Goal: Information Seeking & Learning: Learn about a topic

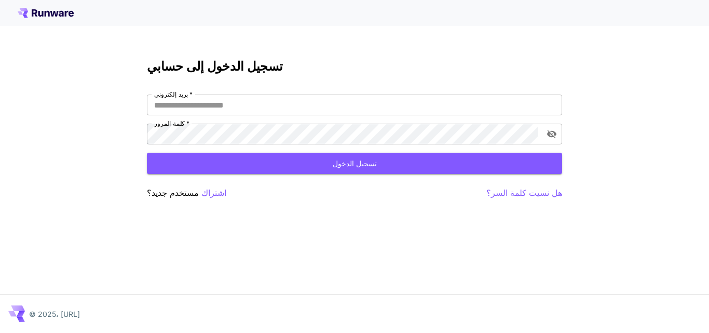
type input "**********"
click at [643, 66] on div "**********" at bounding box center [354, 166] width 709 height 333
click at [698, 67] on div "**********" at bounding box center [354, 166] width 709 height 333
click at [331, 163] on button "تسجيل الدخول" at bounding box center [354, 163] width 415 height 21
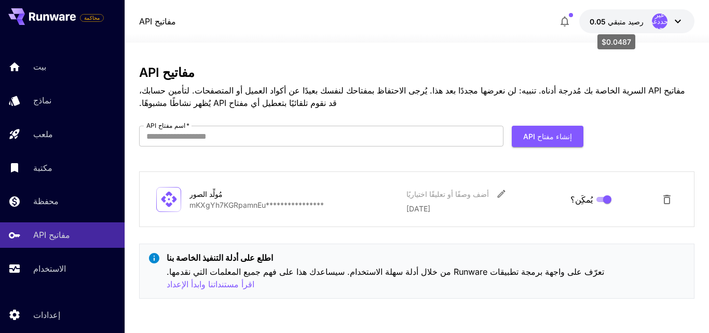
click at [634, 22] on font "رصيد متبقي" at bounding box center [626, 21] width 36 height 9
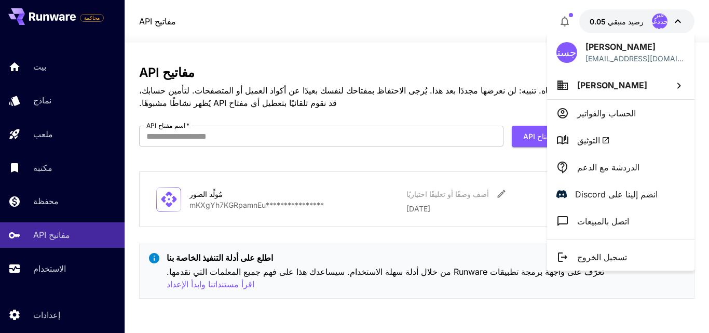
click at [607, 28] on div at bounding box center [354, 166] width 709 height 333
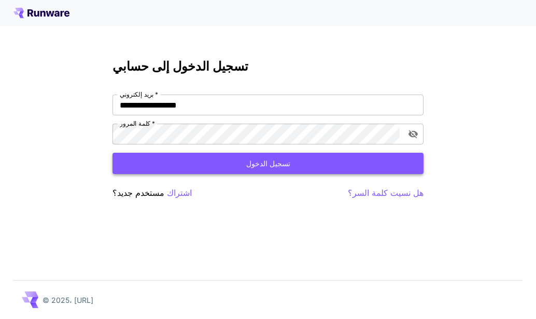
click at [303, 168] on button "تسجيل الدخول" at bounding box center [268, 163] width 311 height 21
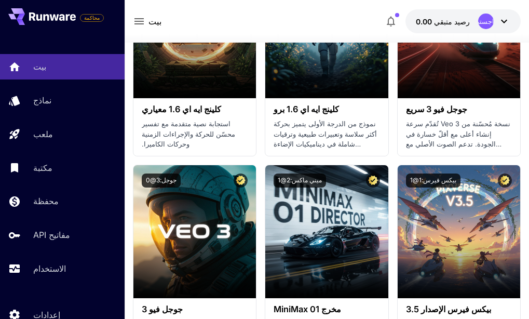
scroll to position [1049, 0]
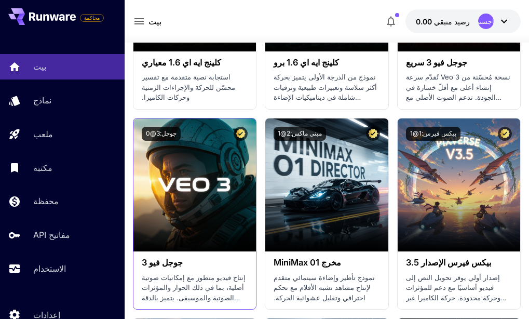
click at [204, 265] on h3 "جوجل فيو 3" at bounding box center [195, 262] width 106 height 10
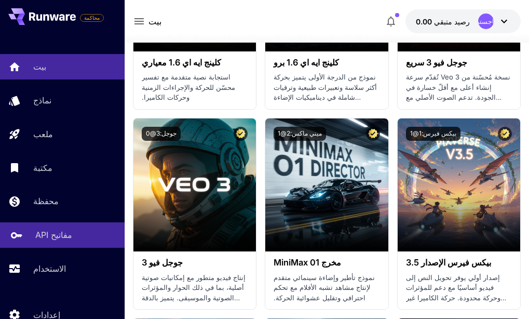
click at [39, 237] on font "مفاتيح API" at bounding box center [53, 234] width 37 height 10
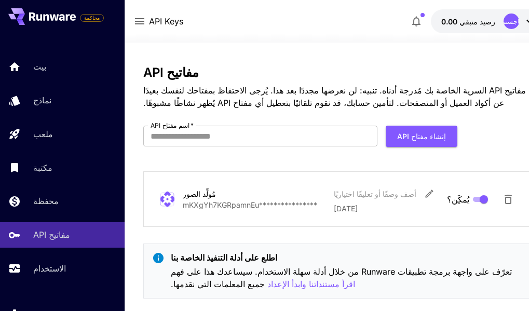
click at [414, 18] on icon "button" at bounding box center [416, 22] width 8 height 10
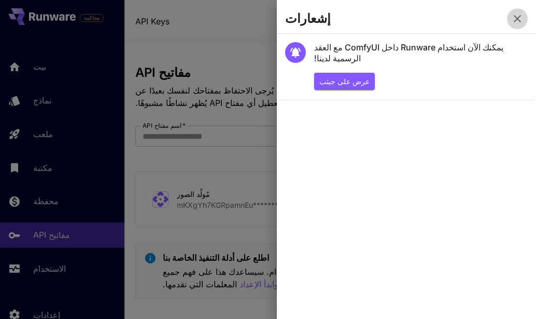
click at [516, 21] on icon "button" at bounding box center [517, 18] width 7 height 7
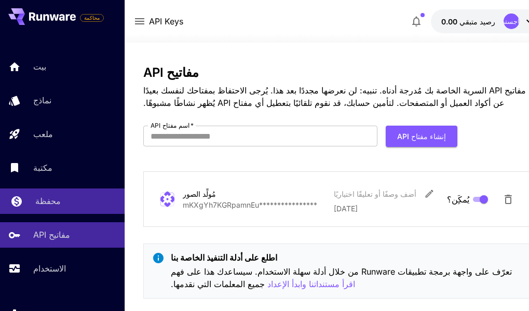
click at [61, 196] on div "محفظة" at bounding box center [75, 201] width 81 height 12
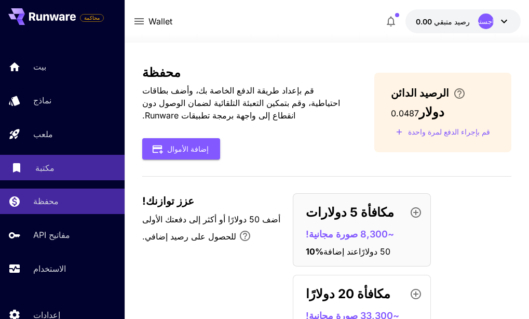
click at [56, 170] on div "مكتبة" at bounding box center [75, 167] width 81 height 12
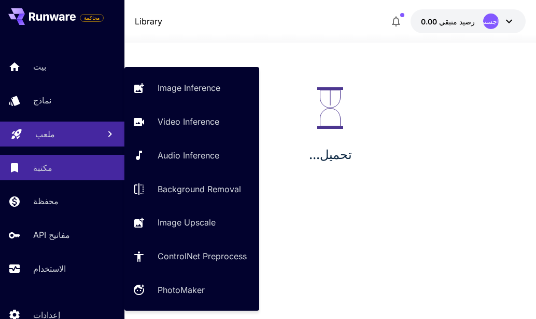
click at [56, 145] on link "ملعب" at bounding box center [62, 133] width 125 height 25
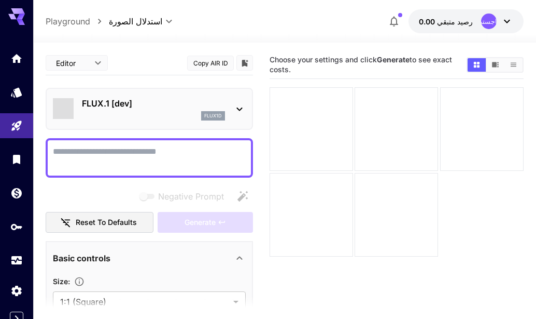
type input "**********"
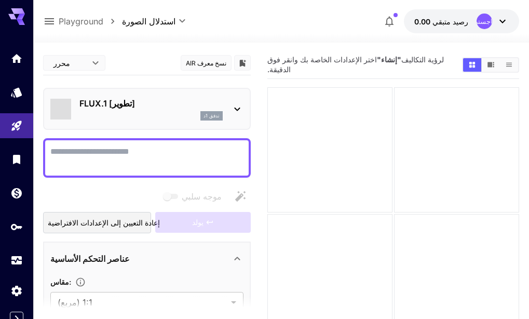
click at [499, 19] on icon at bounding box center [502, 21] width 12 height 12
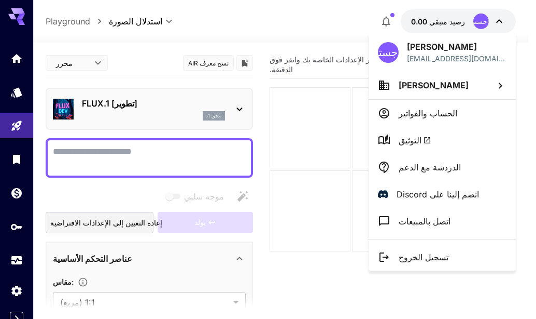
click at [293, 294] on div at bounding box center [268, 159] width 536 height 319
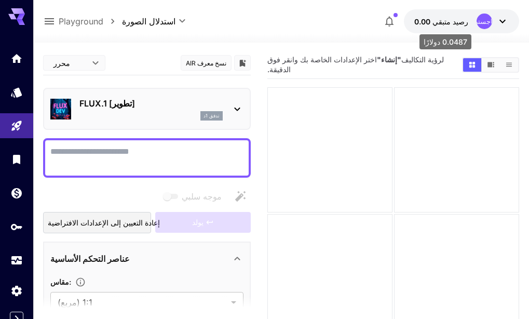
click at [444, 23] on font "رصيد متبقي" at bounding box center [450, 21] width 36 height 9
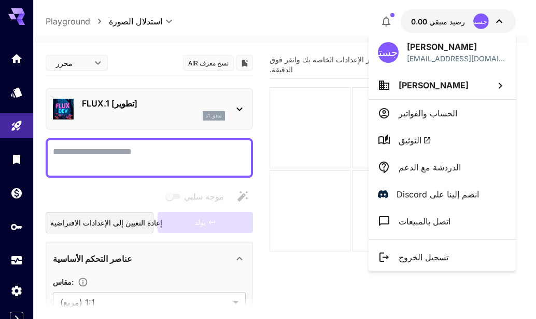
click at [444, 23] on div at bounding box center [268, 159] width 536 height 319
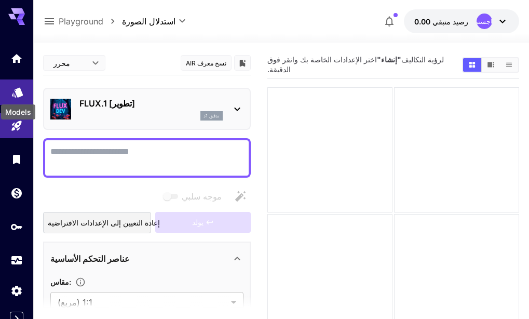
click at [15, 95] on icon "نماذج" at bounding box center [17, 88] width 12 height 12
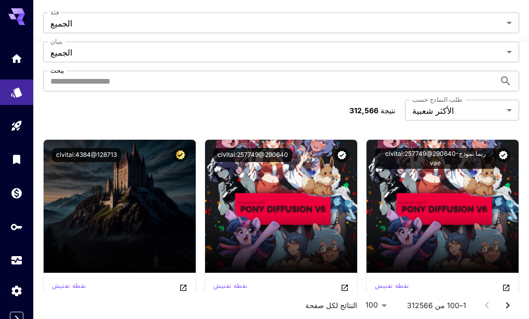
scroll to position [1639, 0]
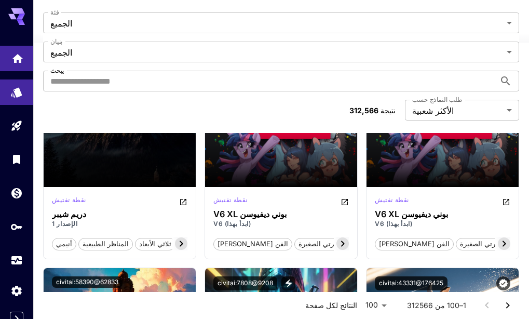
click at [15, 66] on link at bounding box center [16, 58] width 33 height 25
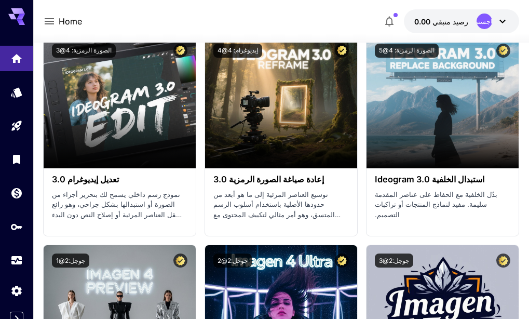
scroll to position [2342, 0]
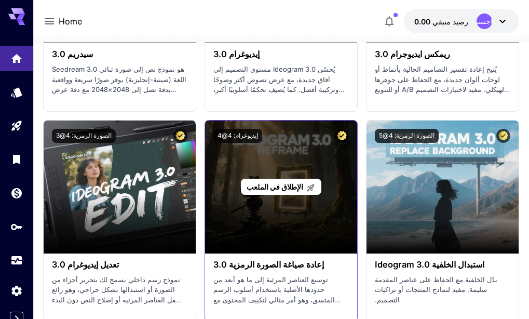
click at [283, 180] on div "الإطلاق في الملعب" at bounding box center [281, 186] width 80 height 16
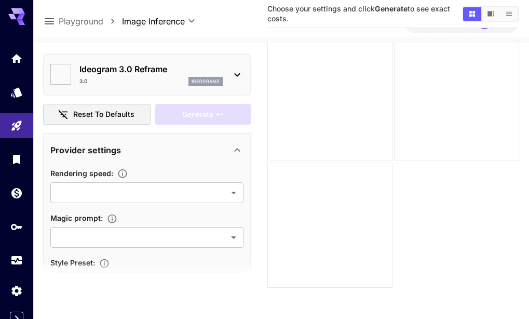
type input "*******"
type input "****"
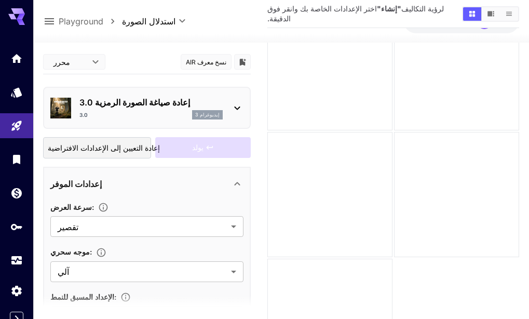
click at [216, 112] on font "إيديوغرام 3" at bounding box center [207, 115] width 24 height 6
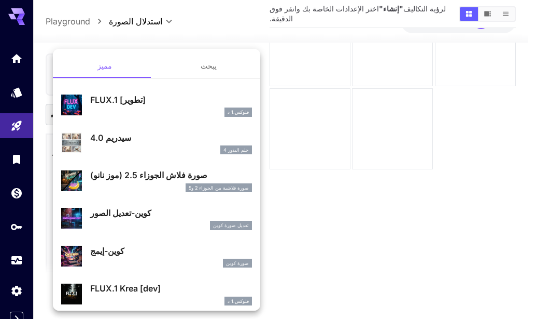
click at [245, 34] on div at bounding box center [268, 159] width 536 height 319
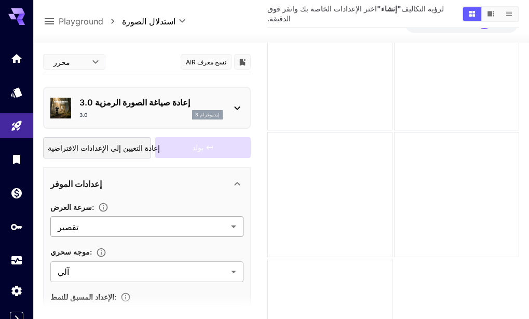
click at [169, 201] on body "**********" at bounding box center [264, 166] width 529 height 497
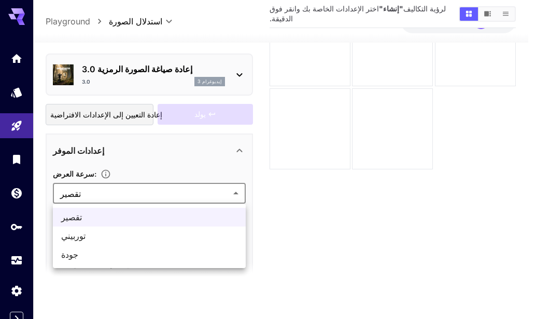
click at [169, 201] on div at bounding box center [268, 159] width 536 height 319
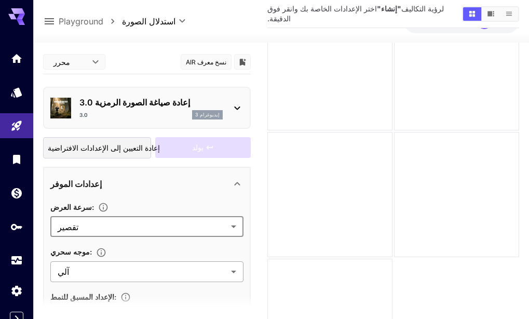
click at [193, 247] on body "**********" at bounding box center [264, 166] width 529 height 497
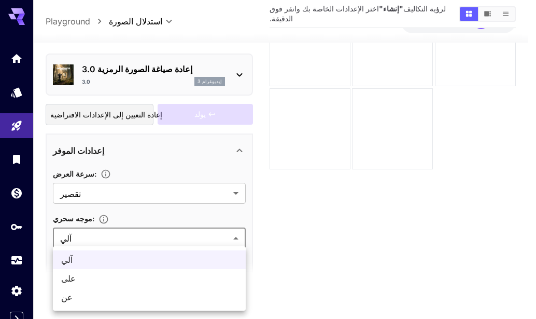
click at [209, 242] on div at bounding box center [268, 159] width 536 height 319
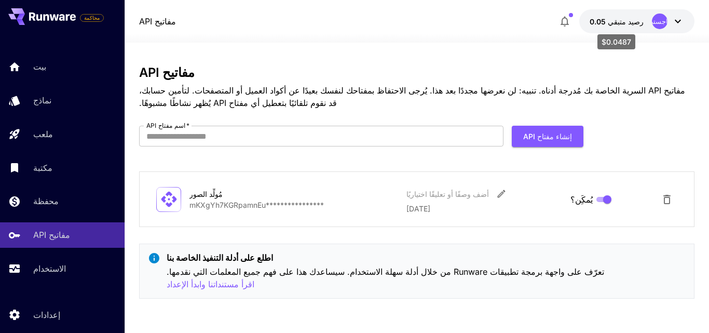
click at [626, 26] on p "0.05 رصيد متبقي" at bounding box center [616, 21] width 54 height 11
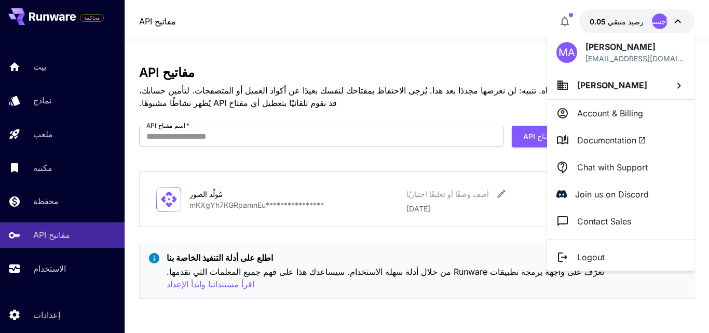
click at [626, 26] on div at bounding box center [354, 166] width 709 height 333
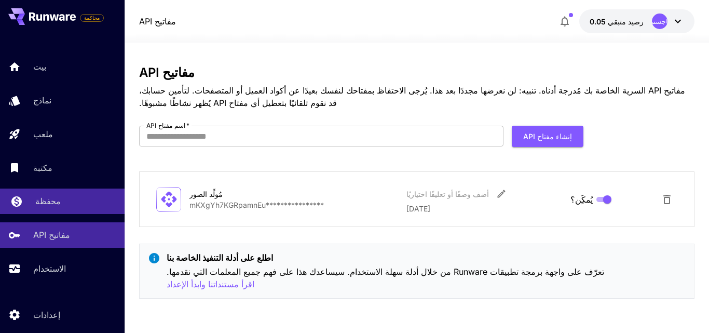
click at [64, 201] on div "محفظة" at bounding box center [75, 201] width 81 height 12
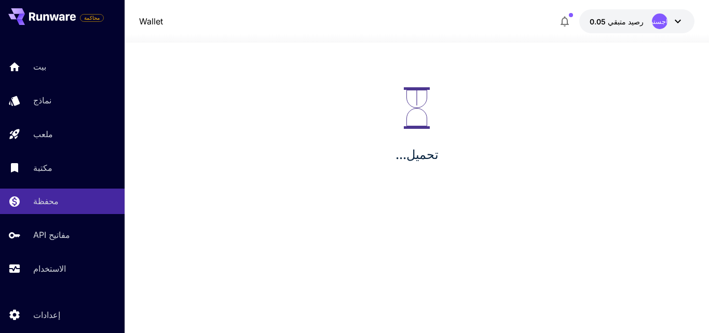
click at [66, 117] on div "بيت نماذج ملعب مكتبة محفظة مفاتيح API الاستخدام" at bounding box center [62, 167] width 125 height 227
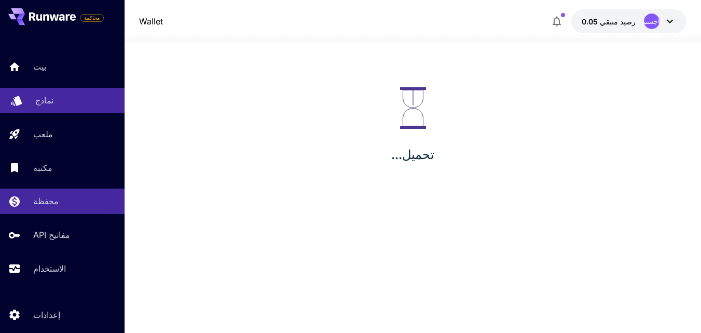
click at [64, 98] on div "نماذج" at bounding box center [75, 100] width 81 height 12
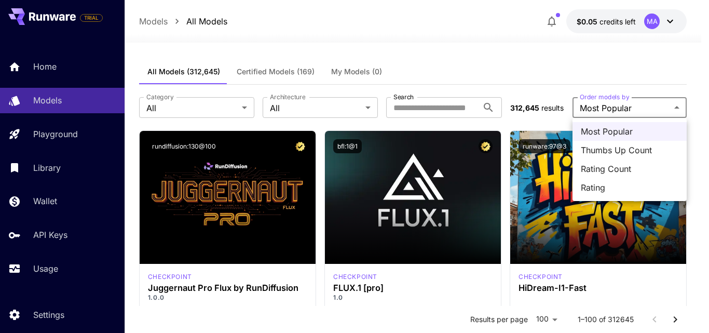
click at [612, 198] on ul "Most Popular Thumbs Up Count Rating Count Rating" at bounding box center [629, 159] width 114 height 83
click at [594, 187] on span "Rating" at bounding box center [630, 187] width 98 height 12
type input "******"
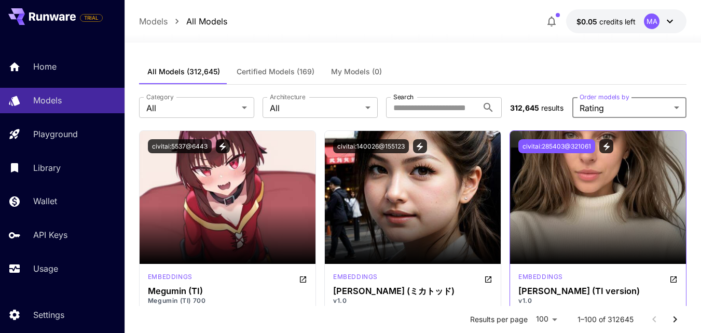
click at [583, 145] on button "civitai:285403@321061" at bounding box center [556, 146] width 77 height 14
click at [559, 287] on h3 "[PERSON_NAME] (TI version)" at bounding box center [597, 291] width 159 height 10
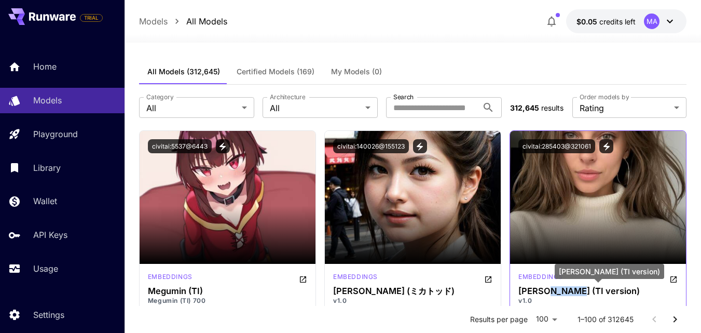
drag, startPoint x: 559, startPoint y: 287, endPoint x: 678, endPoint y: 286, distance: 119.3
click at [594, 252] on section "Launch in Playground civitai:285403@321061 embeddings [PERSON_NAME] (TI version…" at bounding box center [598, 232] width 177 height 205
click at [594, 252] on section at bounding box center [598, 234] width 176 height 58
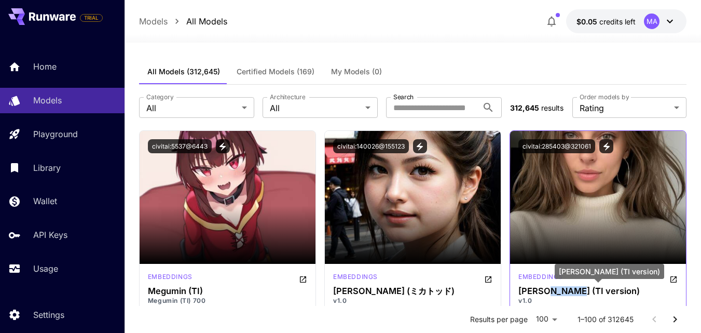
click at [594, 252] on section at bounding box center [598, 234] width 176 height 58
click at [664, 270] on div "embeddings [PERSON_NAME] (TI version) v1.0 photorealistic model celebrity influ…" at bounding box center [598, 300] width 176 height 72
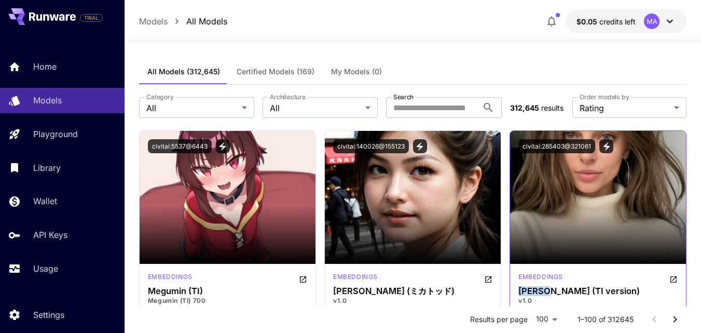
click at [677, 283] on button "Open in CivitAI" at bounding box center [673, 278] width 8 height 12
click at [673, 276] on icon "Open in CivitAI" at bounding box center [673, 279] width 8 height 8
